Goal: Find specific page/section: Find specific page/section

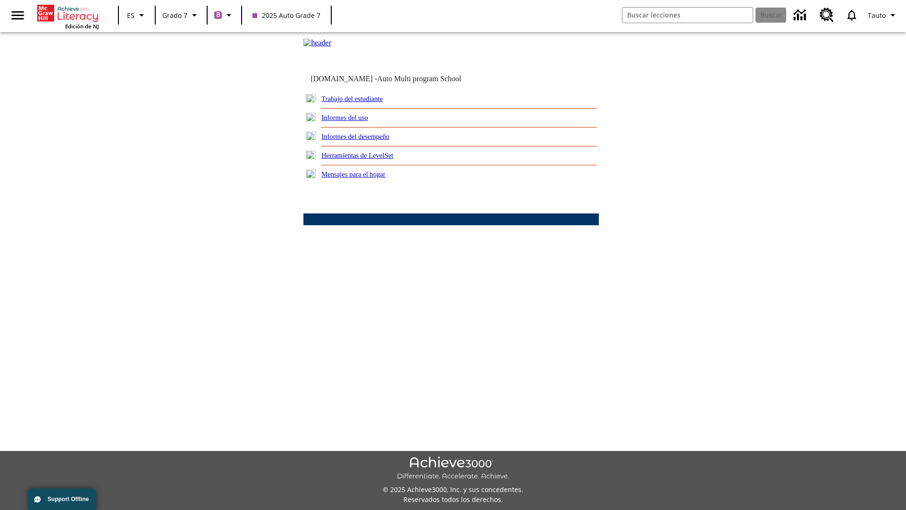
click at [363, 102] on link "Trabajo del estudiante" at bounding box center [351, 99] width 61 height 8
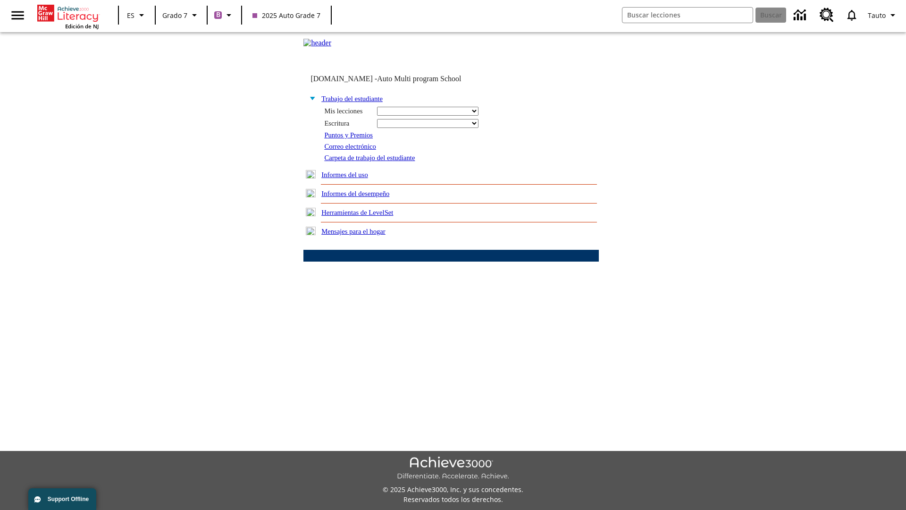
click at [353, 150] on link "Correo electrónico" at bounding box center [349, 147] width 51 height 8
